Goal: Information Seeking & Learning: Learn about a topic

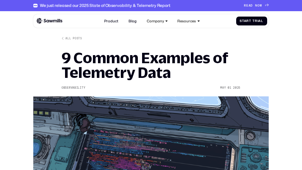
click at [150, 5] on div "We just released our 2025 State of Observability & Telemetry Report" at bounding box center [105, 5] width 130 height 5
click at [98, 5] on div "We just released our 2025 State of Observability & Telemetry Report" at bounding box center [105, 5] width 130 height 5
click at [101, 5] on div "We just released our 2025 State of Observability & Telemetry Report" at bounding box center [105, 5] width 130 height 5
click at [251, 5] on div "READ NOW" at bounding box center [253, 6] width 18 height 4
click at [150, 5] on div "We just released our 2025 State of Observability & Telemetry Report" at bounding box center [105, 5] width 130 height 5
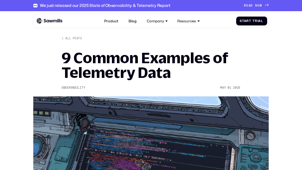
click at [98, 5] on div "We just released our 2025 State of Observability & Telemetry Report" at bounding box center [105, 5] width 130 height 5
click at [101, 5] on div "We just released our 2025 State of Observability & Telemetry Report" at bounding box center [105, 5] width 130 height 5
click at [251, 5] on div "READ NOW" at bounding box center [253, 6] width 18 height 4
click at [151, 85] on div "All posts 9 Common Examples of Telemetry Data Observability Sep 9 2025 May 01 2…" at bounding box center [150, 128] width 179 height 182
click at [151, 5] on div "We just released our 2025 State of Observability & Telemetry Report" at bounding box center [105, 5] width 130 height 5
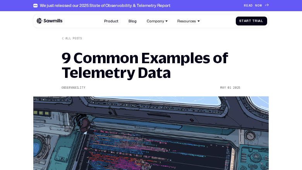
click at [150, 5] on div "We just released our 2025 State of Observability & Telemetry Report" at bounding box center [105, 5] width 130 height 5
click at [98, 5] on div "We just released our 2025 State of Observability & Telemetry Report" at bounding box center [105, 5] width 130 height 5
click at [101, 5] on div "We just released our 2025 State of Observability & Telemetry Report" at bounding box center [105, 5] width 130 height 5
click at [251, 5] on span "D" at bounding box center [251, 6] width 2 height 4
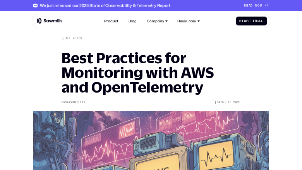
click at [151, 85] on h1 "Best Practices for Monitoring with AWS and OpenTelemetry" at bounding box center [150, 73] width 179 height 44
click at [151, 5] on div "We just released our 2025 State of Observability & Telemetry Report" at bounding box center [105, 5] width 130 height 5
click at [150, 5] on div "We just released our 2025 State of Observability & Telemetry Report" at bounding box center [105, 5] width 130 height 5
click at [98, 5] on div "We just released our 2025 State of Observability & Telemetry Report" at bounding box center [105, 5] width 130 height 5
click at [101, 5] on div "We just released our 2025 State of Observability & Telemetry Report" at bounding box center [105, 5] width 130 height 5
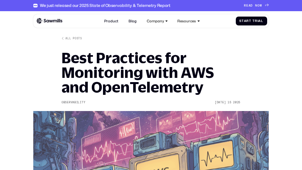
click at [251, 5] on span "D" at bounding box center [251, 6] width 2 height 4
click at [150, 5] on div "We just released our 2025 State of Observability & Telemetry Report" at bounding box center [105, 5] width 130 height 5
click at [98, 5] on div "We just released our 2025 State of Observability & Telemetry Report" at bounding box center [105, 5] width 130 height 5
click at [101, 5] on div "We just released our 2025 State of Observability & Telemetry Report" at bounding box center [105, 5] width 130 height 5
click at [251, 5] on span "D" at bounding box center [251, 6] width 2 height 4
